Goal: Check status: Check status

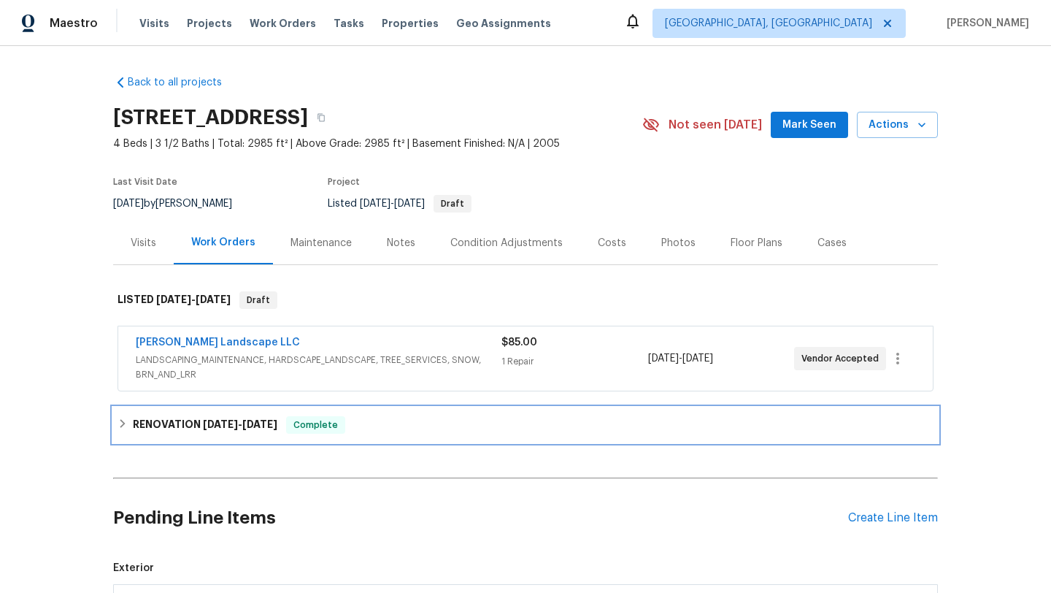
click at [253, 426] on span "10/3/25" at bounding box center [259, 424] width 35 height 10
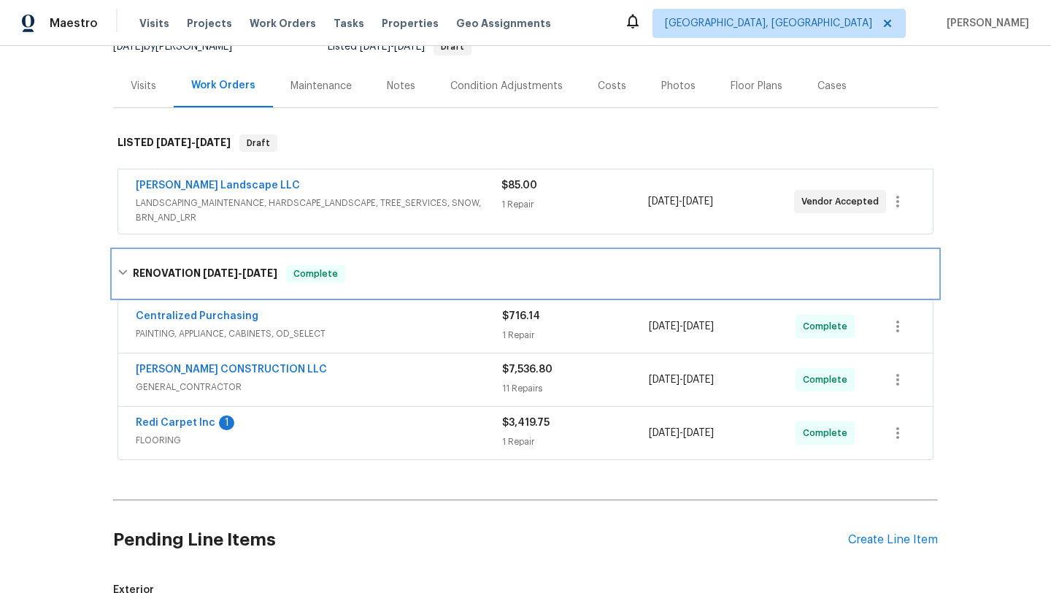
scroll to position [161, 0]
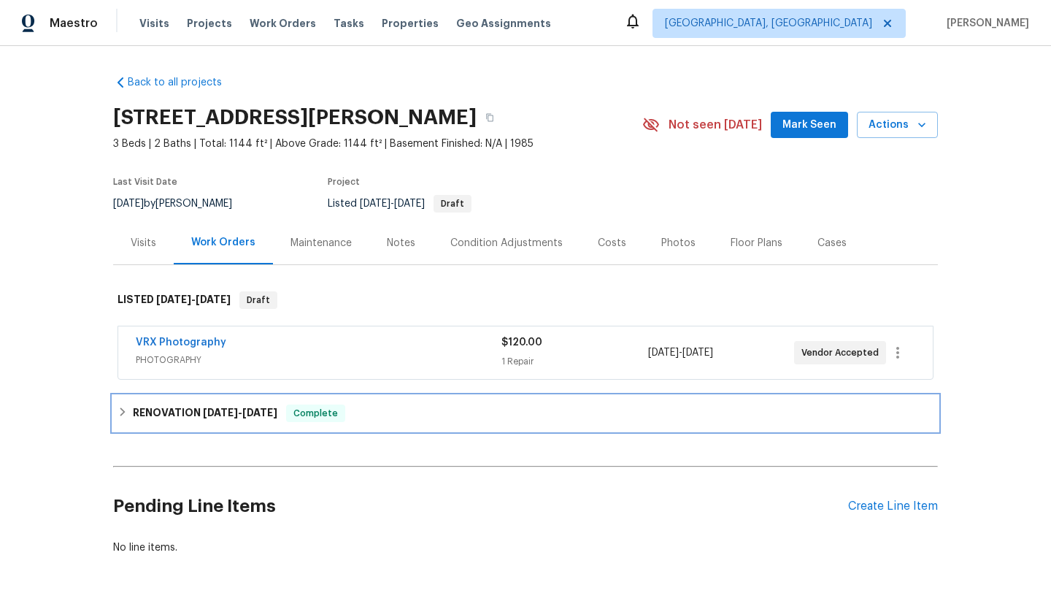
click at [255, 402] on div "RENOVATION 9/22/25 - 10/6/25 Complete" at bounding box center [525, 413] width 825 height 35
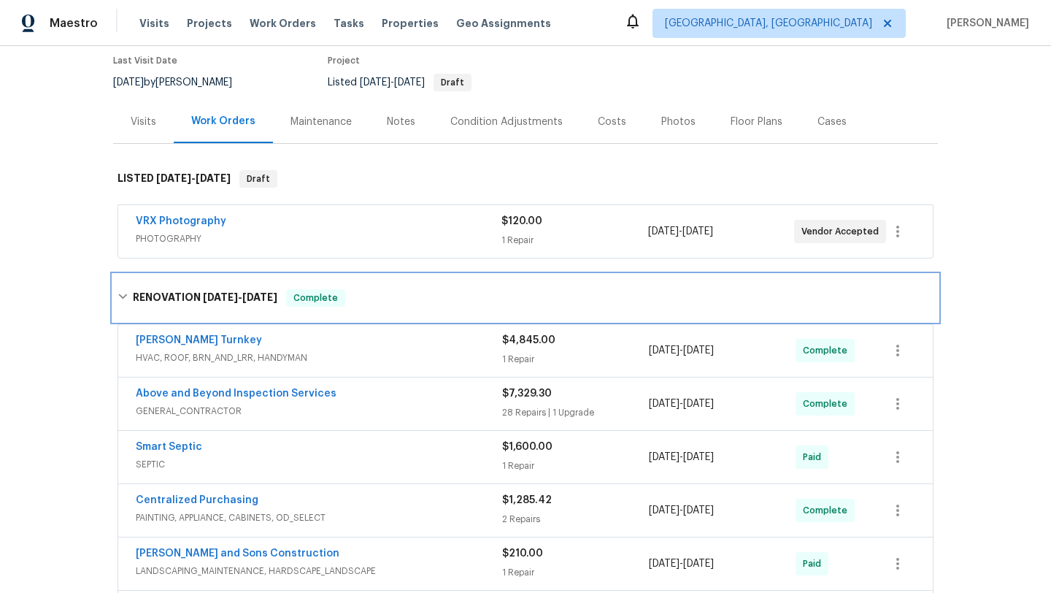
scroll to position [148, 0]
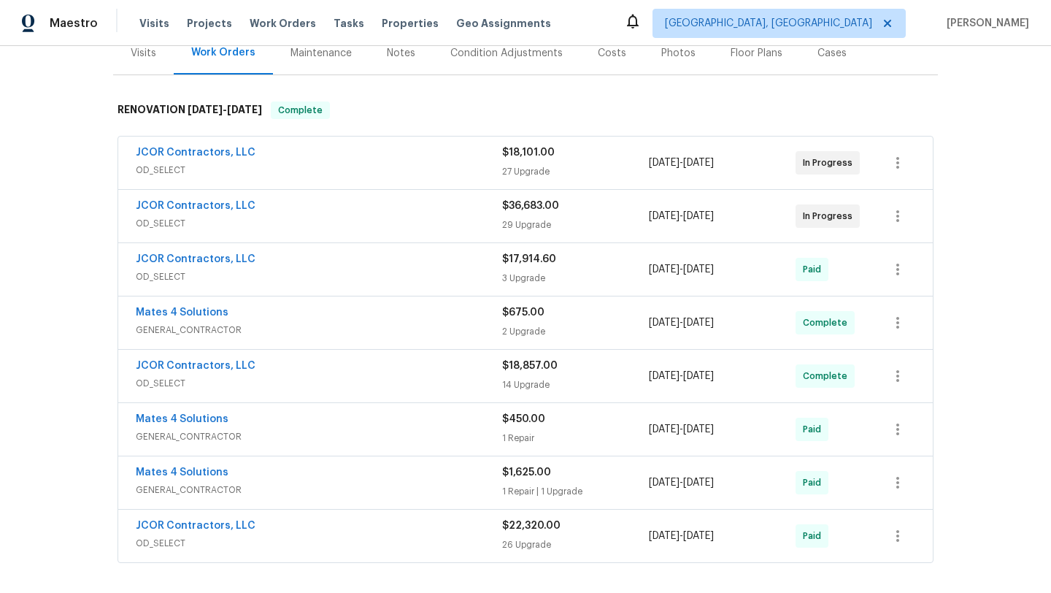
scroll to position [205, 0]
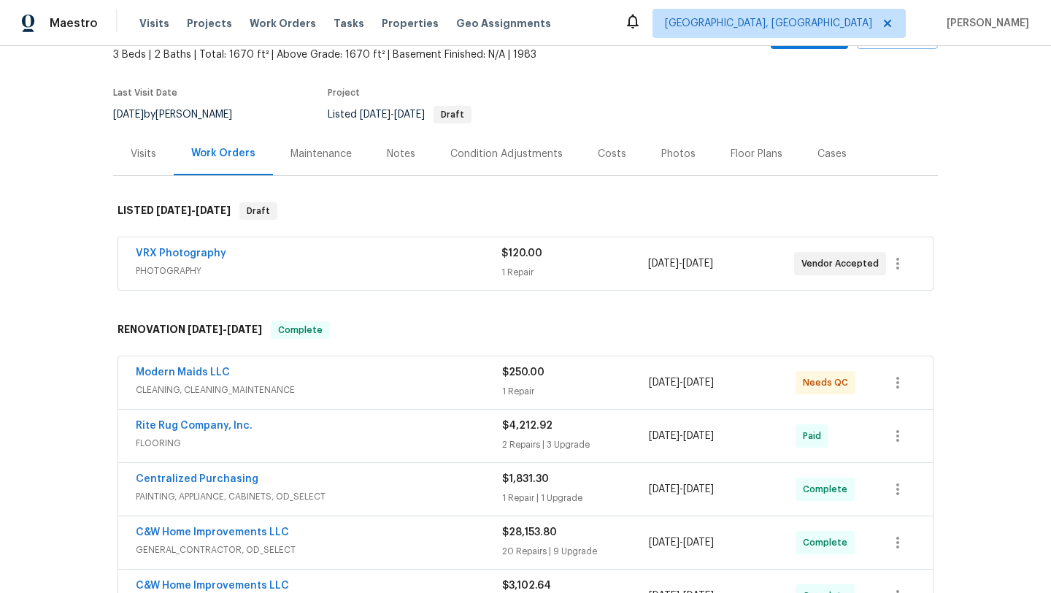
scroll to position [43, 0]
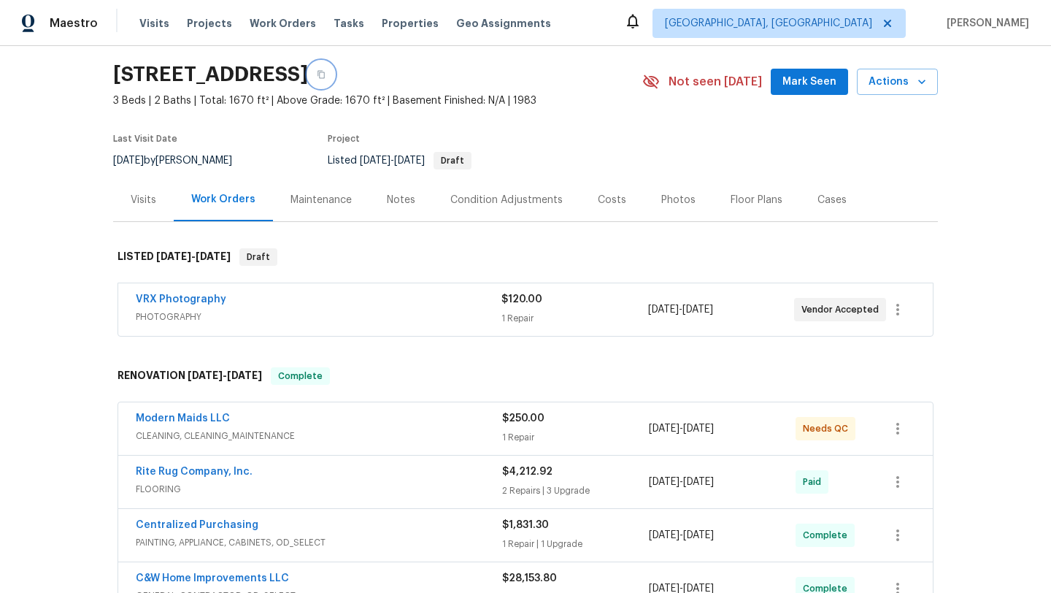
click at [326, 74] on icon "button" at bounding box center [321, 74] width 9 height 9
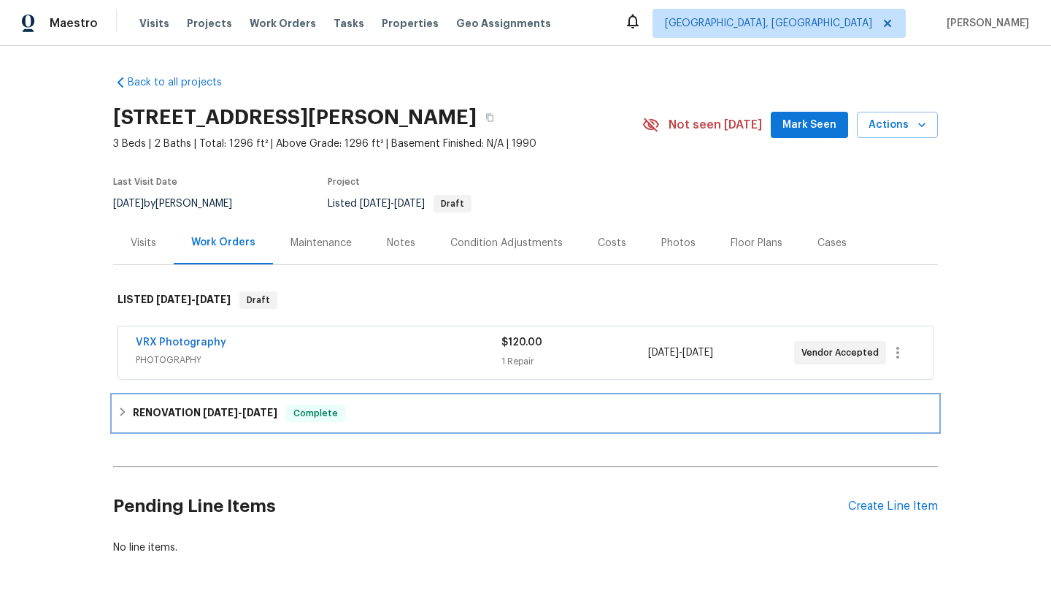
click at [274, 410] on span "[DATE]" at bounding box center [259, 412] width 35 height 10
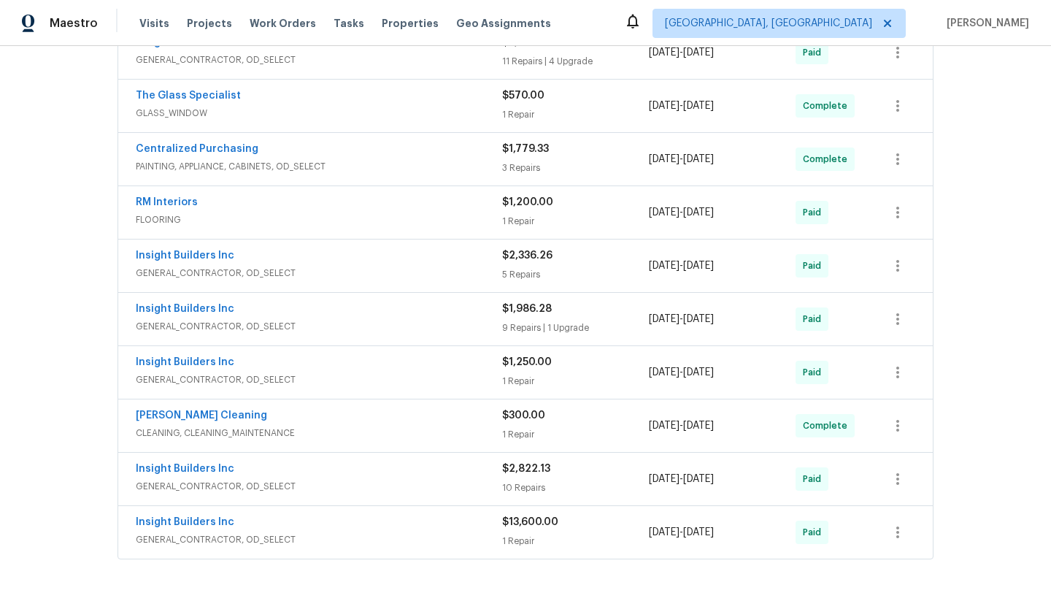
scroll to position [584, 0]
